Goal: Transaction & Acquisition: Purchase product/service

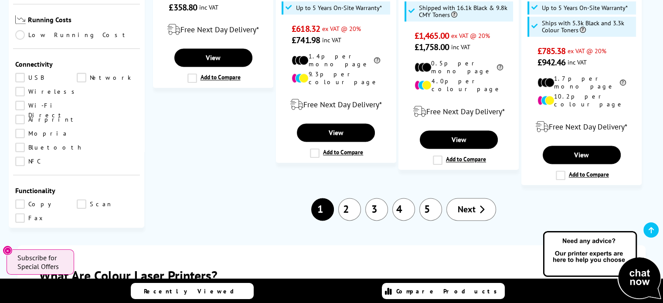
scroll to position [260, 0]
click at [22, 199] on link "Copy" at bounding box center [45, 204] width 61 height 10
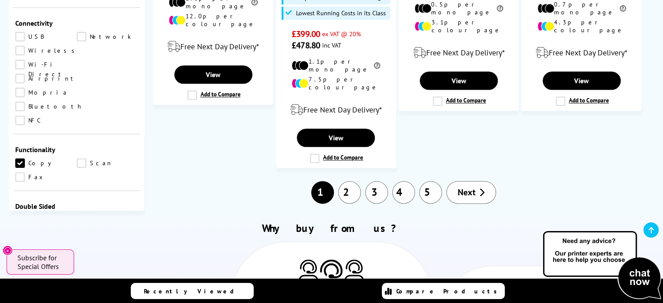
scroll to position [1093, 0]
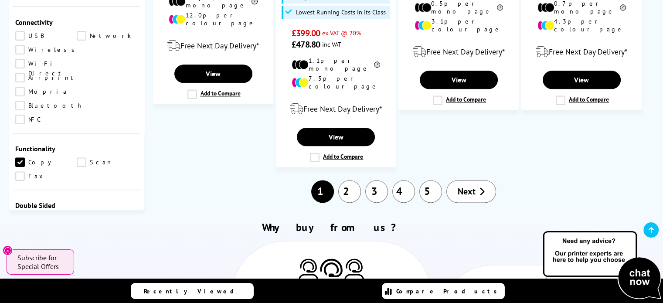
click at [18, 214] on link "Print" at bounding box center [45, 219] width 61 height 10
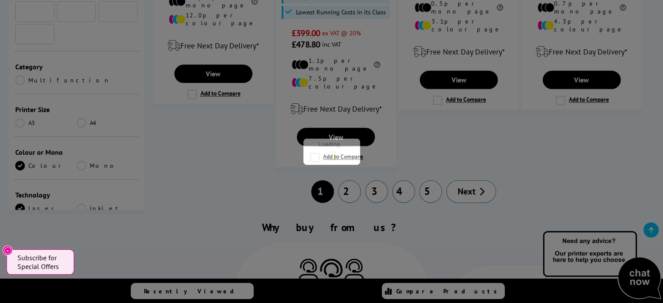
scroll to position [260, 0]
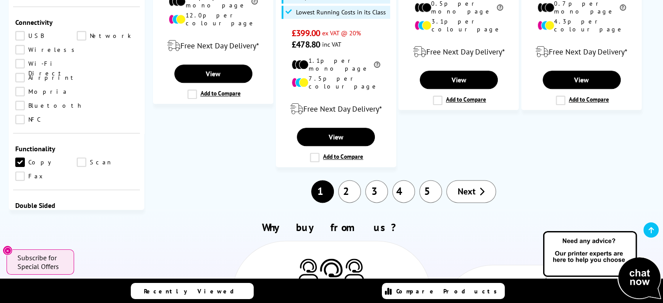
click at [87, 214] on link "Scan" at bounding box center [107, 219] width 61 height 10
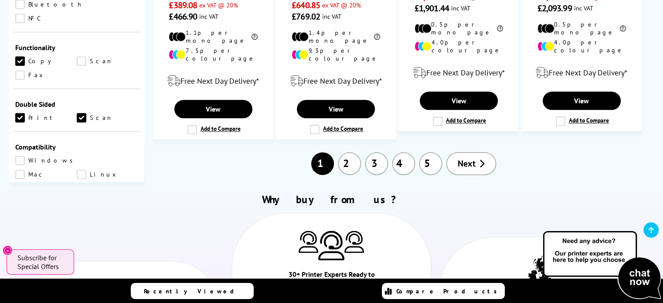
scroll to position [334, 0]
click at [83, 112] on link "Scan" at bounding box center [107, 117] width 61 height 10
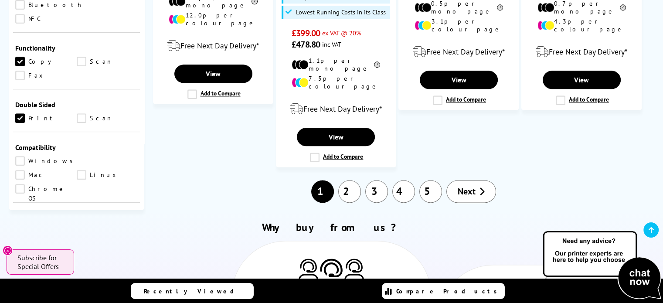
scroll to position [361, 0]
click at [19, 156] on link "Windows" at bounding box center [46, 161] width 62 height 10
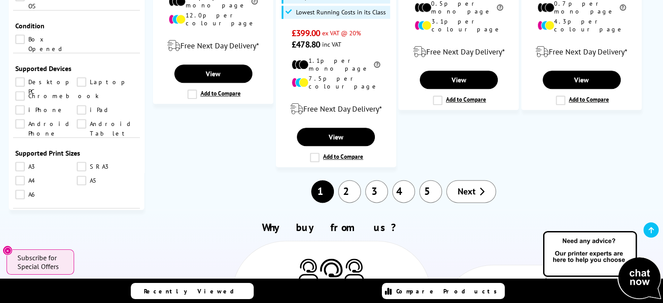
scroll to position [556, 0]
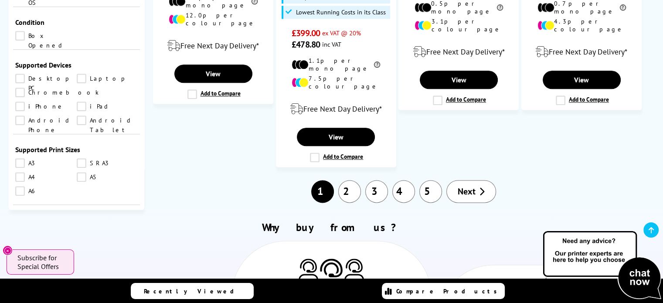
click at [19, 172] on link "A4" at bounding box center [45, 177] width 61 height 10
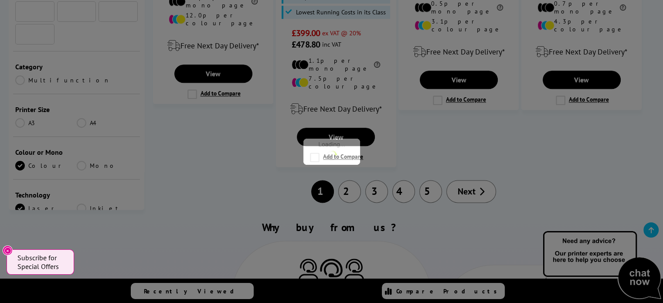
scroll to position [556, 0]
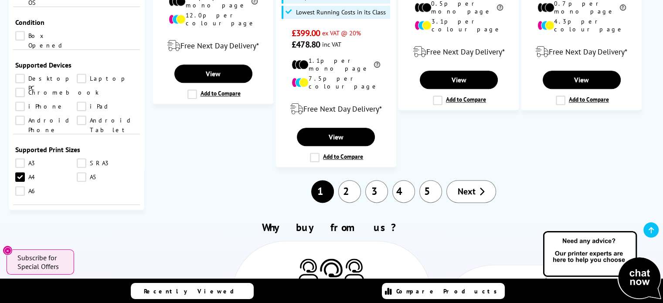
click at [16, 172] on link "A4" at bounding box center [45, 177] width 61 height 10
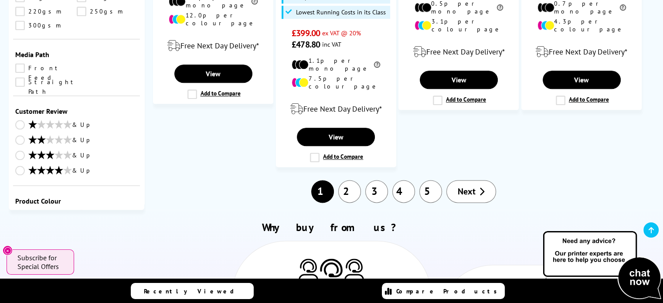
scroll to position [1185, 0]
click at [122, 284] on select "0 100 200 300 400 500 600 700 800 900 1000 2000 3000 4000 5000 6000 8000 10000 …" at bounding box center [107, 289] width 61 height 11
select select "700"
click at [77, 284] on select "0 100 200 300 400 500 600 700 800 900 1000 2000 3000 4000 5000 6000 8000 10000 …" at bounding box center [107, 289] width 61 height 11
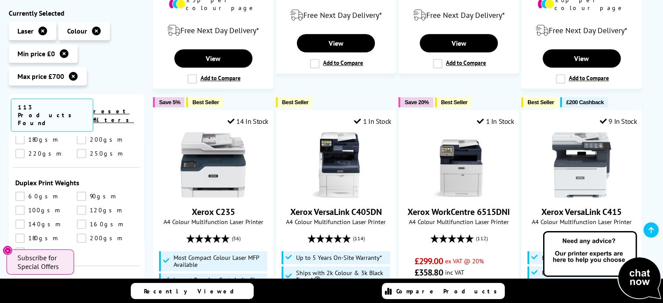
scroll to position [429, 0]
